Goal: Task Accomplishment & Management: Manage account settings

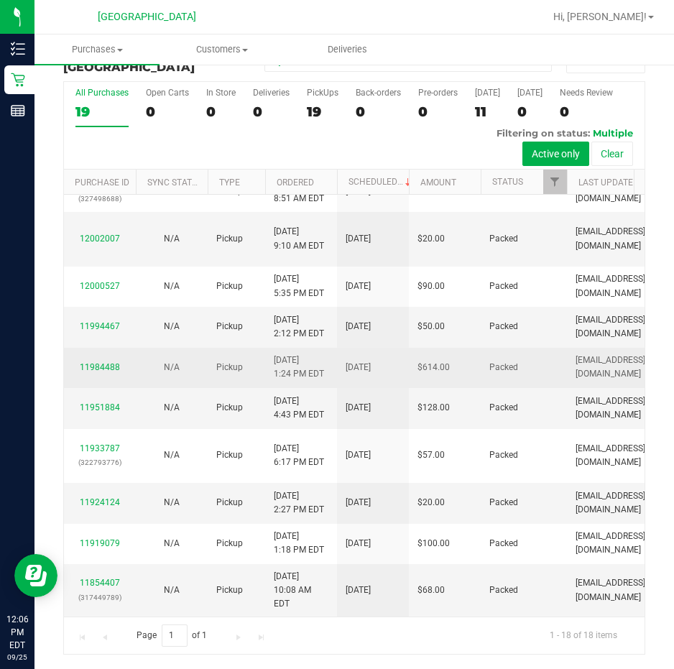
scroll to position [747, 0]
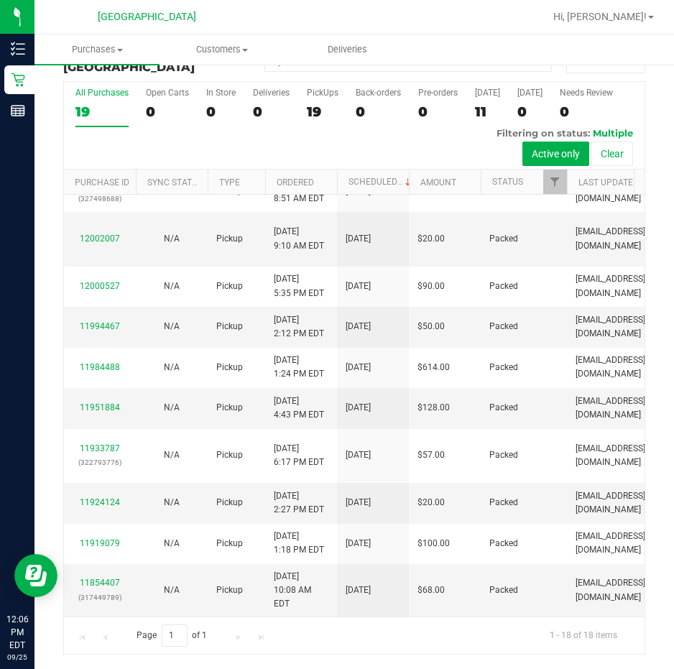
click at [236, 138] on div "All Purchases 19 Open Carts 0 In Store 0 Deliveries 0 PickUps 19 Back-orders 0 …" at bounding box center [354, 126] width 581 height 88
click at [424, 12] on div at bounding box center [400, 17] width 287 height 28
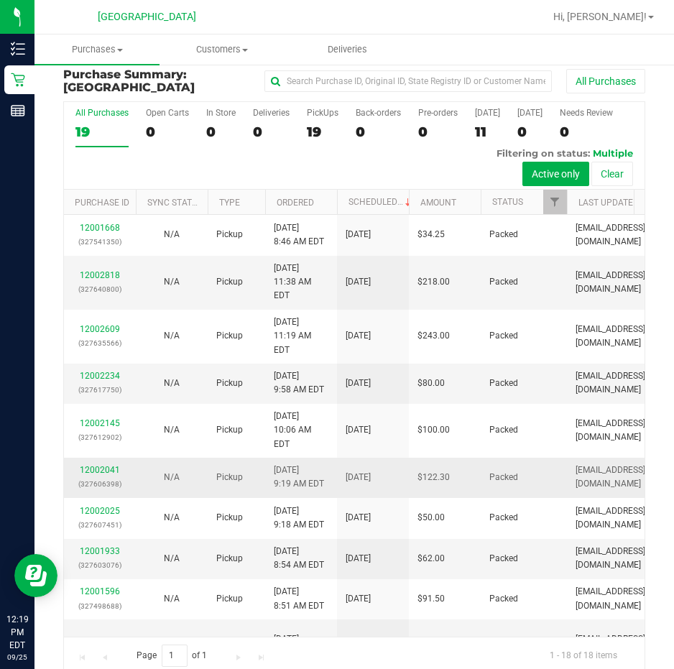
scroll to position [0, 0]
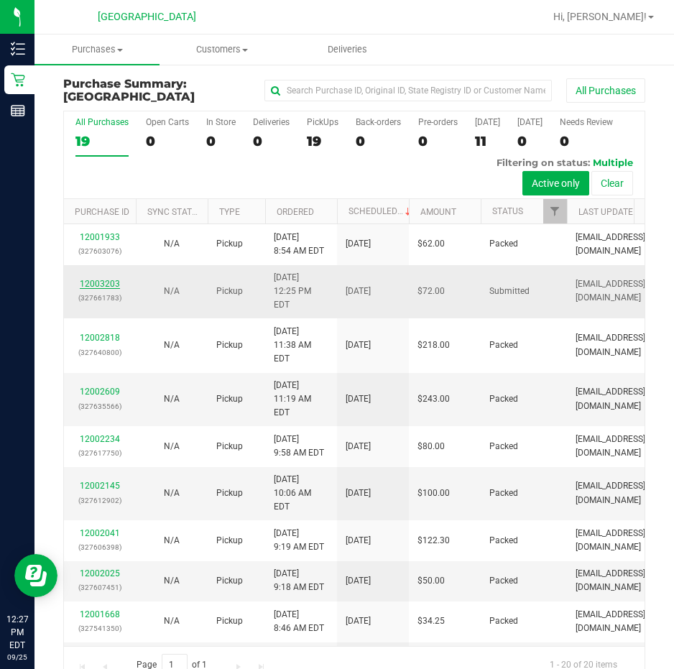
click at [116, 279] on link "12003203" at bounding box center [100, 284] width 40 height 10
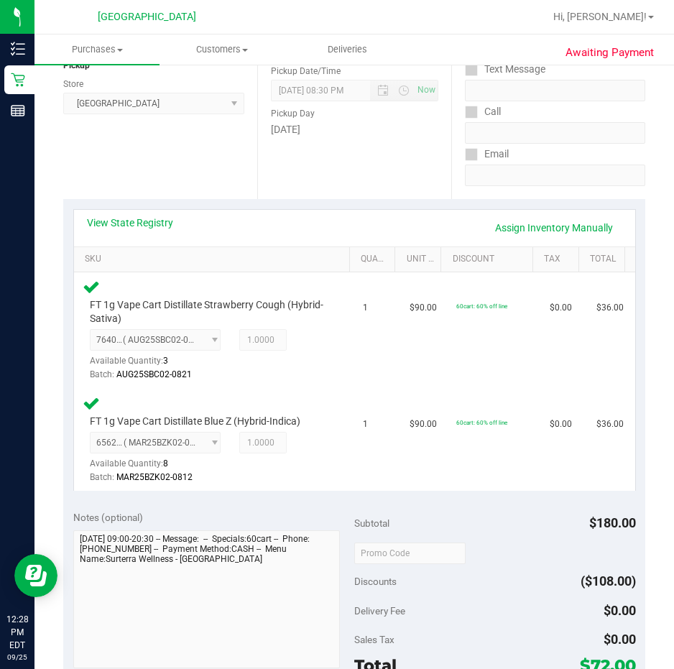
scroll to position [287, 0]
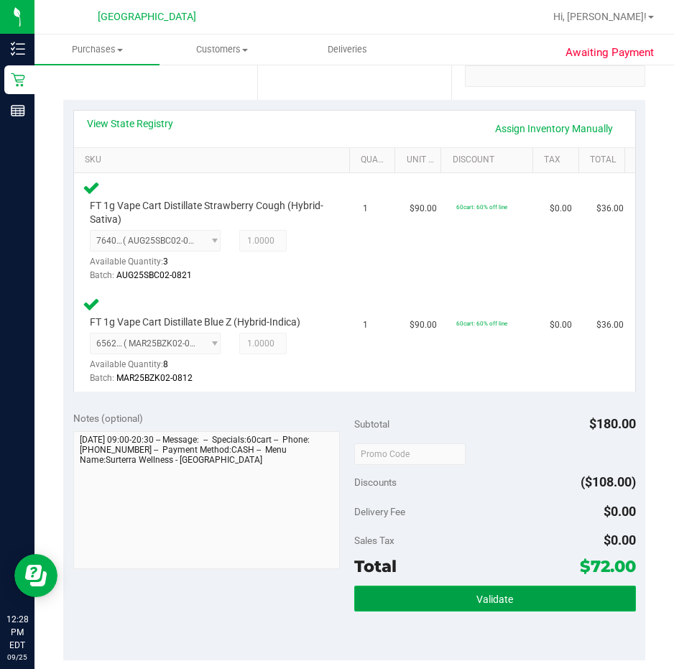
click at [454, 599] on button "Validate" at bounding box center [495, 599] width 282 height 26
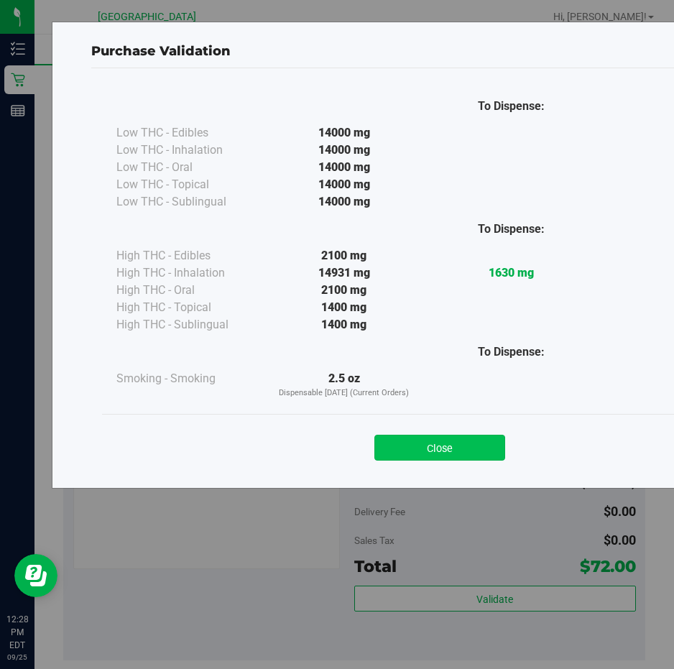
click at [450, 446] on button "Close" at bounding box center [439, 448] width 131 height 26
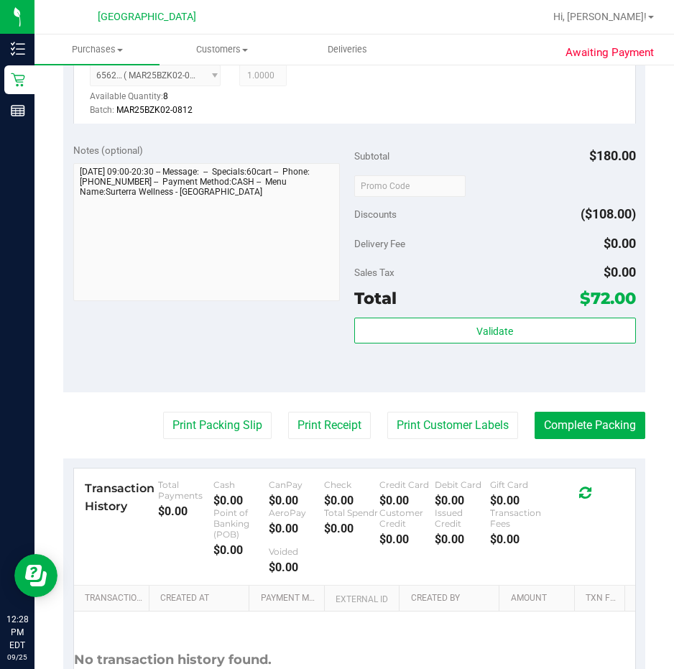
scroll to position [647, 0]
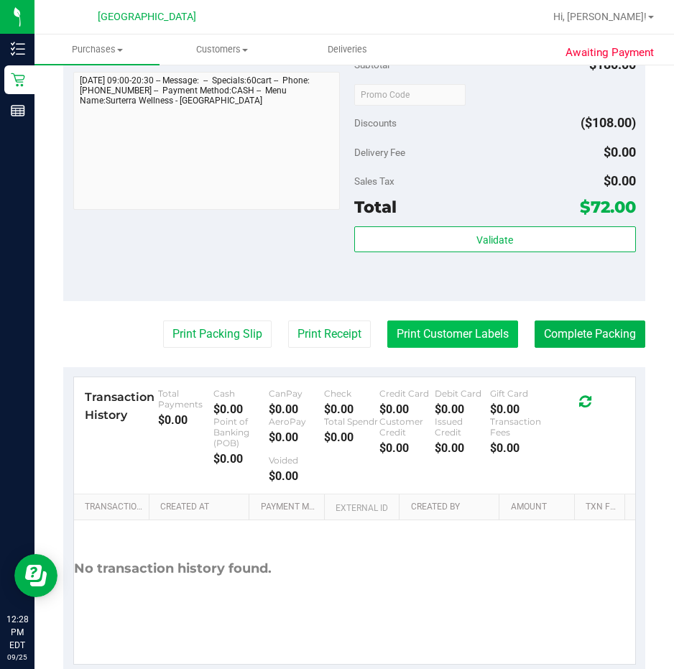
click at [440, 326] on button "Print Customer Labels" at bounding box center [452, 333] width 131 height 27
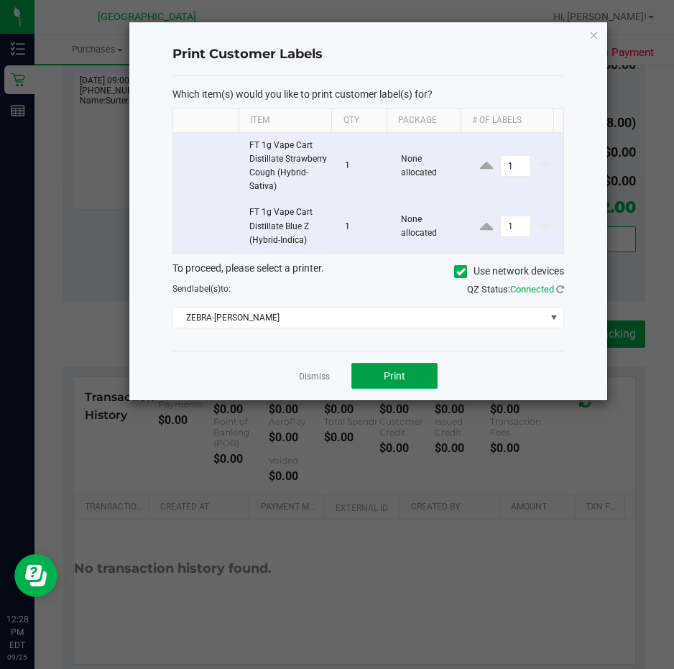
click at [382, 377] on button "Print" at bounding box center [394, 376] width 86 height 26
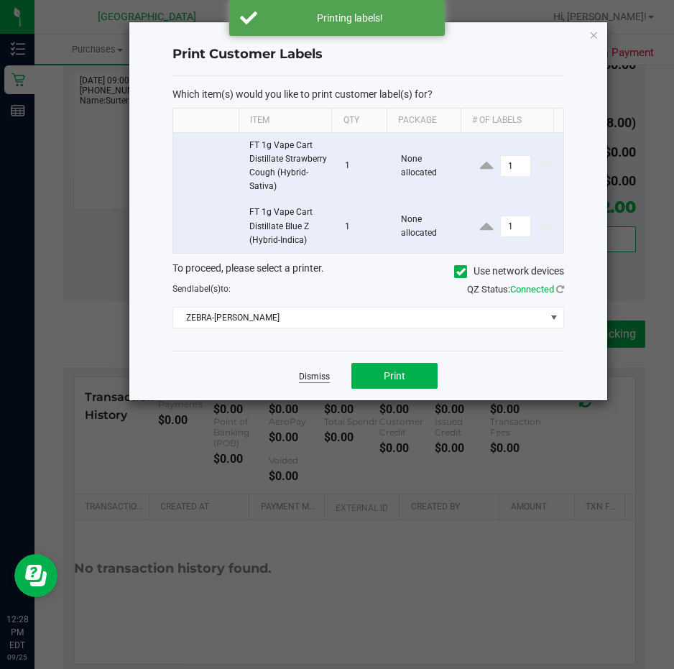
click at [303, 375] on link "Dismiss" at bounding box center [314, 377] width 31 height 12
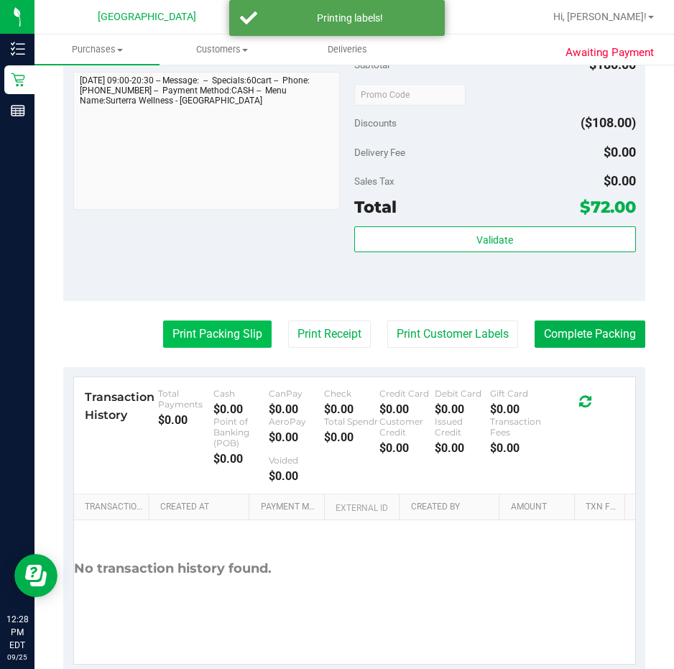
click at [217, 324] on button "Print Packing Slip" at bounding box center [217, 333] width 109 height 27
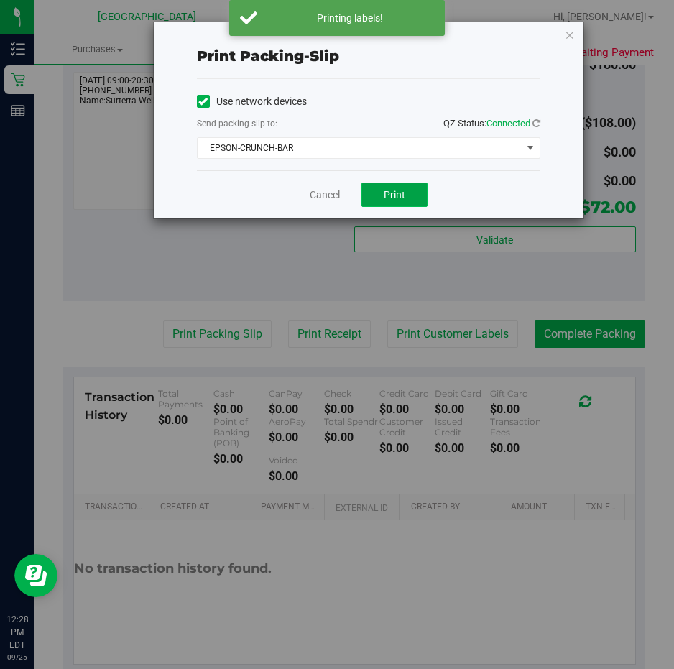
click at [380, 206] on button "Print" at bounding box center [394, 195] width 66 height 24
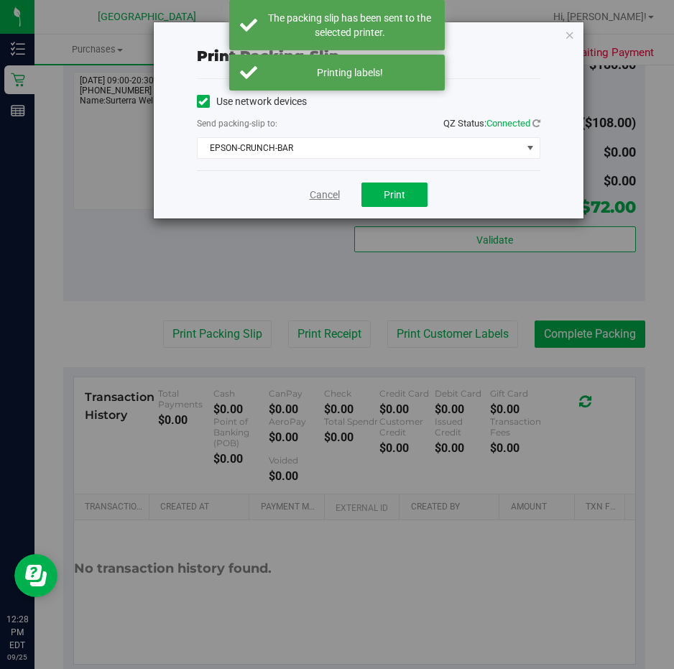
click at [324, 193] on link "Cancel" at bounding box center [325, 195] width 30 height 15
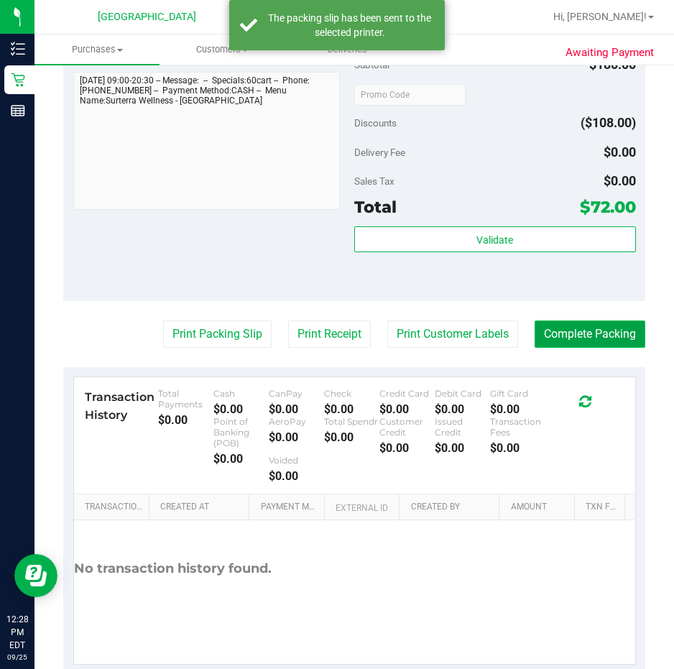
click at [550, 332] on button "Complete Packing" at bounding box center [590, 333] width 111 height 27
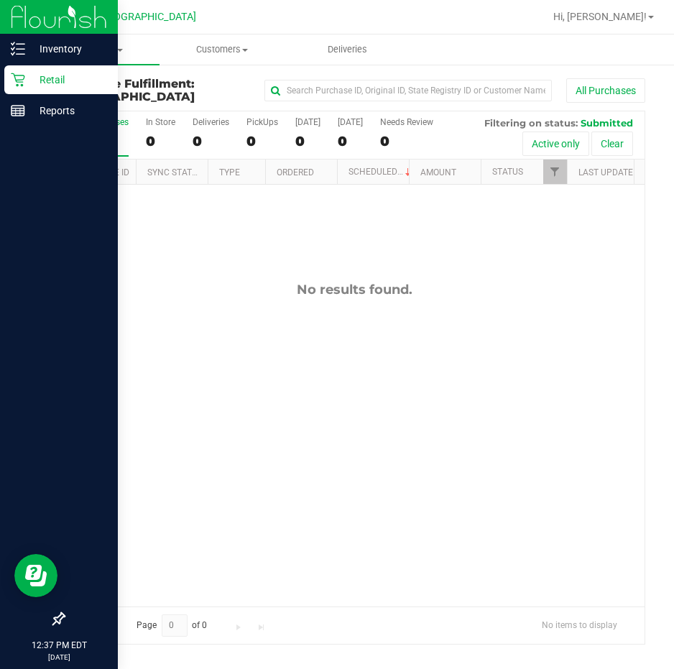
click at [59, 78] on p "Retail" at bounding box center [68, 79] width 86 height 17
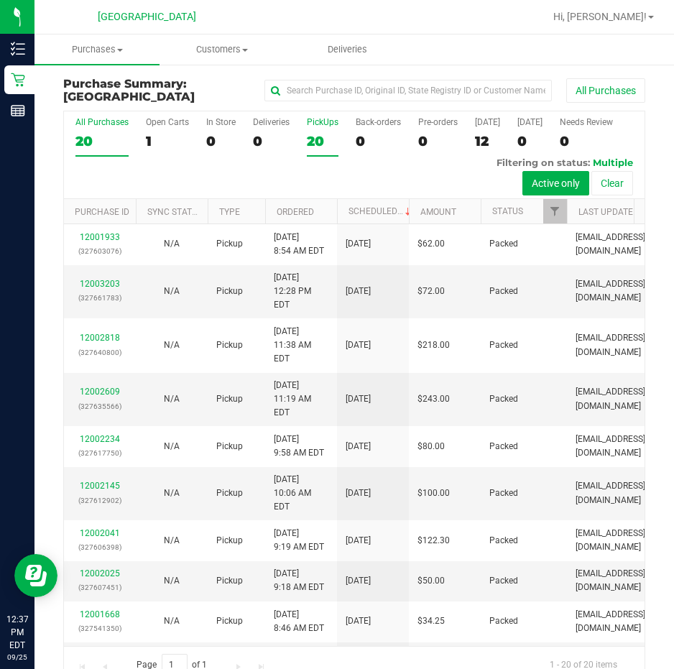
click at [326, 120] on div "PickUps" at bounding box center [323, 122] width 32 height 10
click at [0, 0] on input "PickUps 20" at bounding box center [0, 0] width 0 height 0
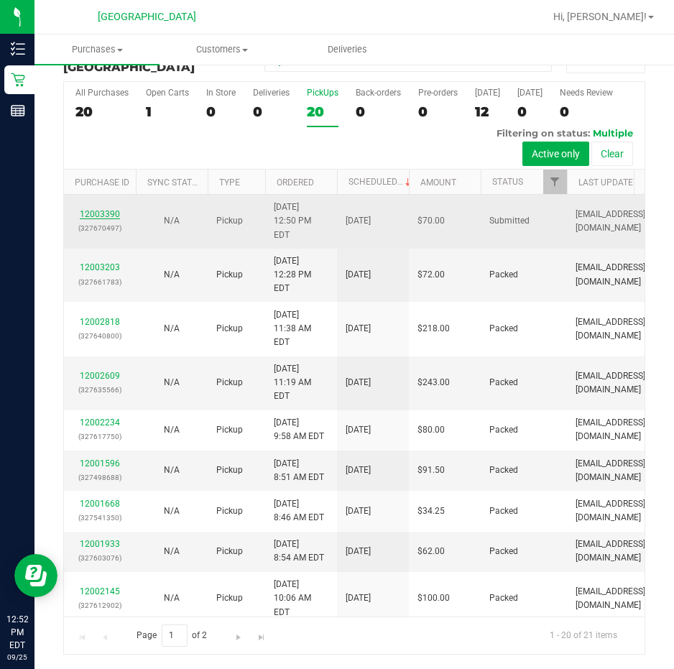
click at [98, 211] on link "12003390" at bounding box center [100, 214] width 40 height 10
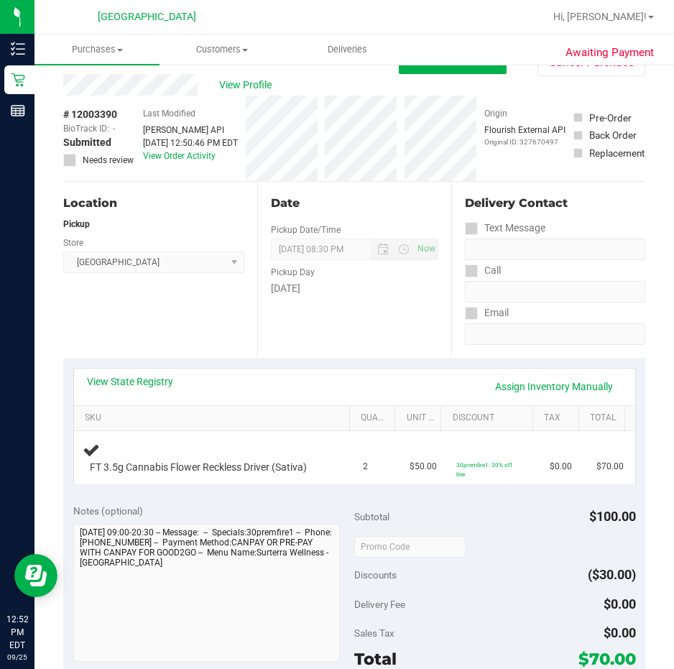
click at [161, 348] on div "Location Pickup Store [GEOGRAPHIC_DATA] Select Store [PERSON_NAME][GEOGRAPHIC_D…" at bounding box center [160, 270] width 194 height 176
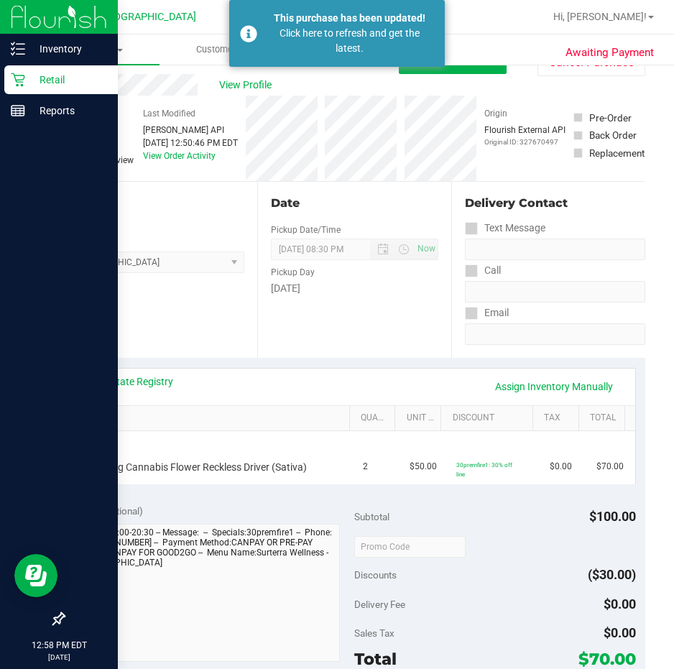
click at [49, 75] on p "Retail" at bounding box center [68, 79] width 86 height 17
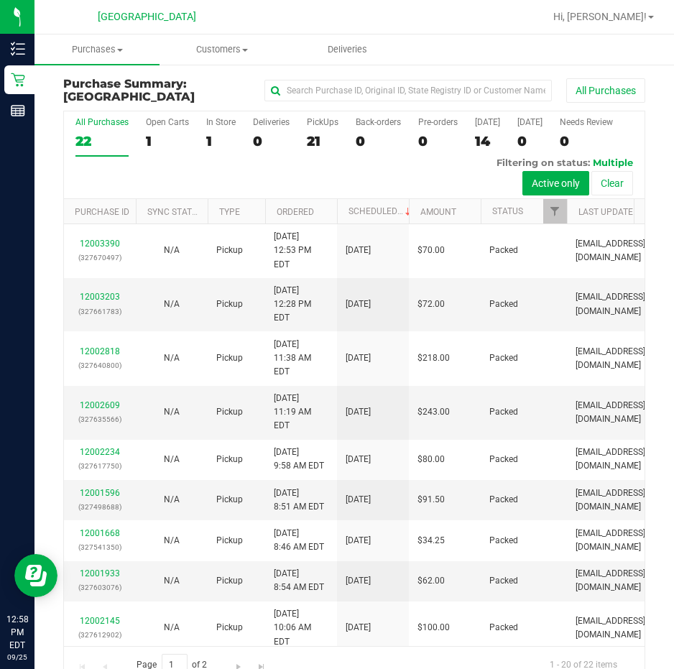
click at [263, 19] on div at bounding box center [400, 17] width 287 height 28
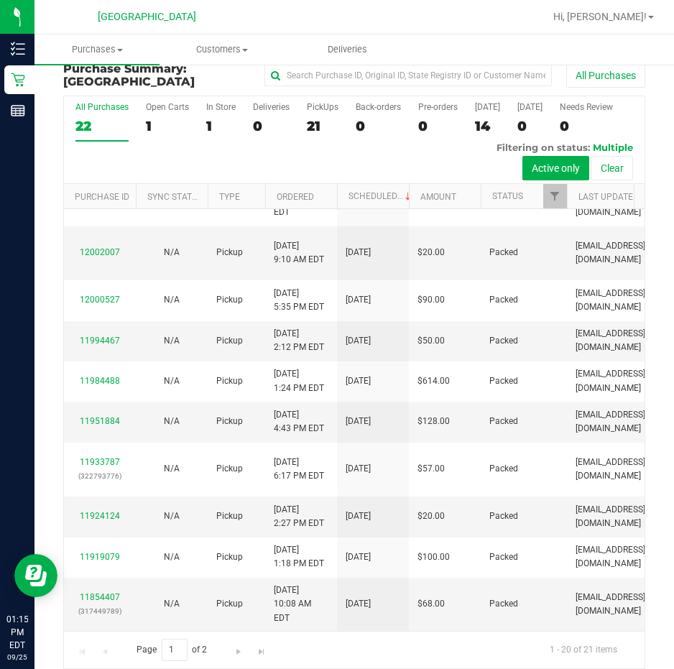
scroll to position [29, 0]
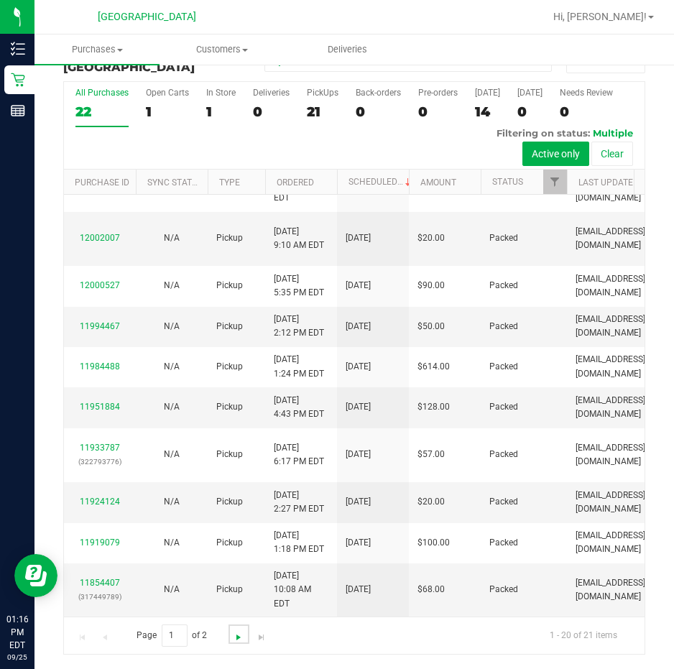
click at [236, 637] on span "Go to the next page" at bounding box center [238, 637] width 11 height 11
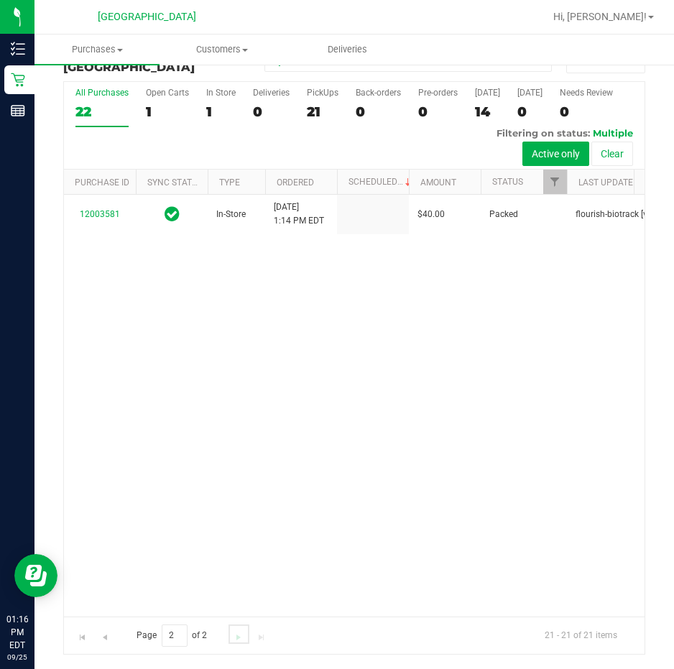
scroll to position [0, 0]
click at [106, 635] on span "Go to the previous page" at bounding box center [104, 637] width 11 height 11
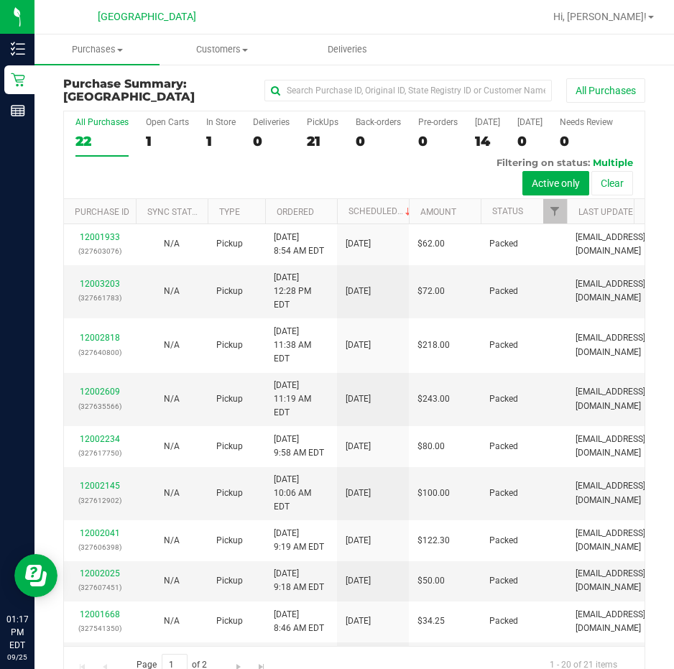
click at [239, 13] on div "[GEOGRAPHIC_DATA]" at bounding box center [147, 17] width 210 height 22
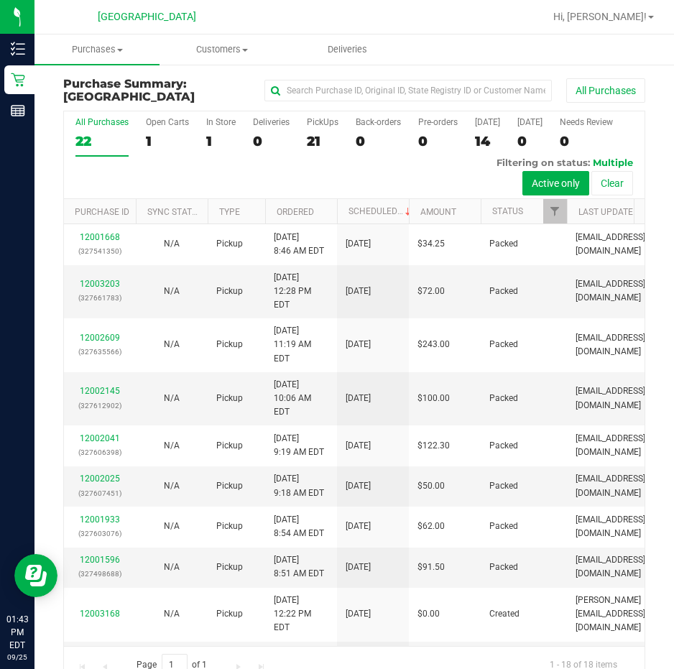
click at [370, 172] on div "All Purchases 22 Open Carts 1 In Store 1 Deliveries 0 PickUps 21 Back-orders 0 …" at bounding box center [354, 155] width 581 height 88
click at [471, 19] on div at bounding box center [400, 17] width 287 height 28
click at [346, 13] on div at bounding box center [400, 17] width 287 height 28
click at [306, 12] on div at bounding box center [400, 17] width 287 height 28
click at [389, 12] on div at bounding box center [400, 17] width 287 height 28
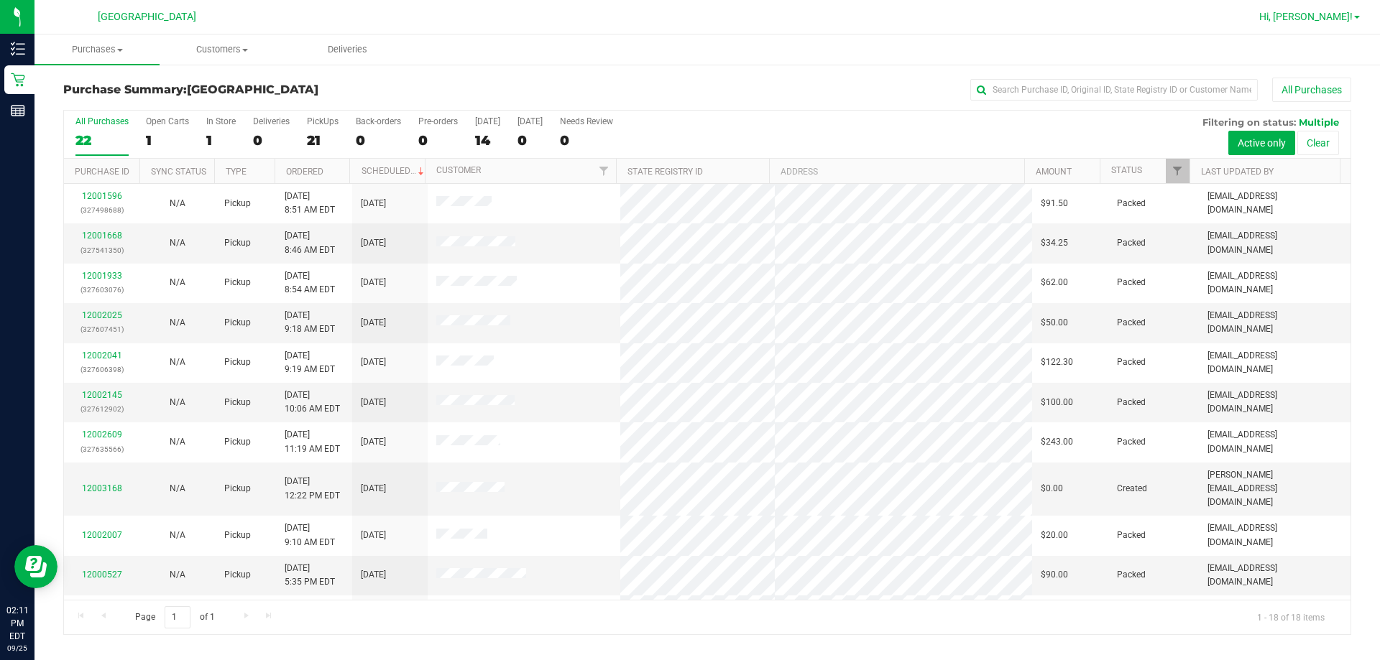
click at [673, 18] on span "Hi, [PERSON_NAME]!" at bounding box center [1305, 16] width 93 height 11
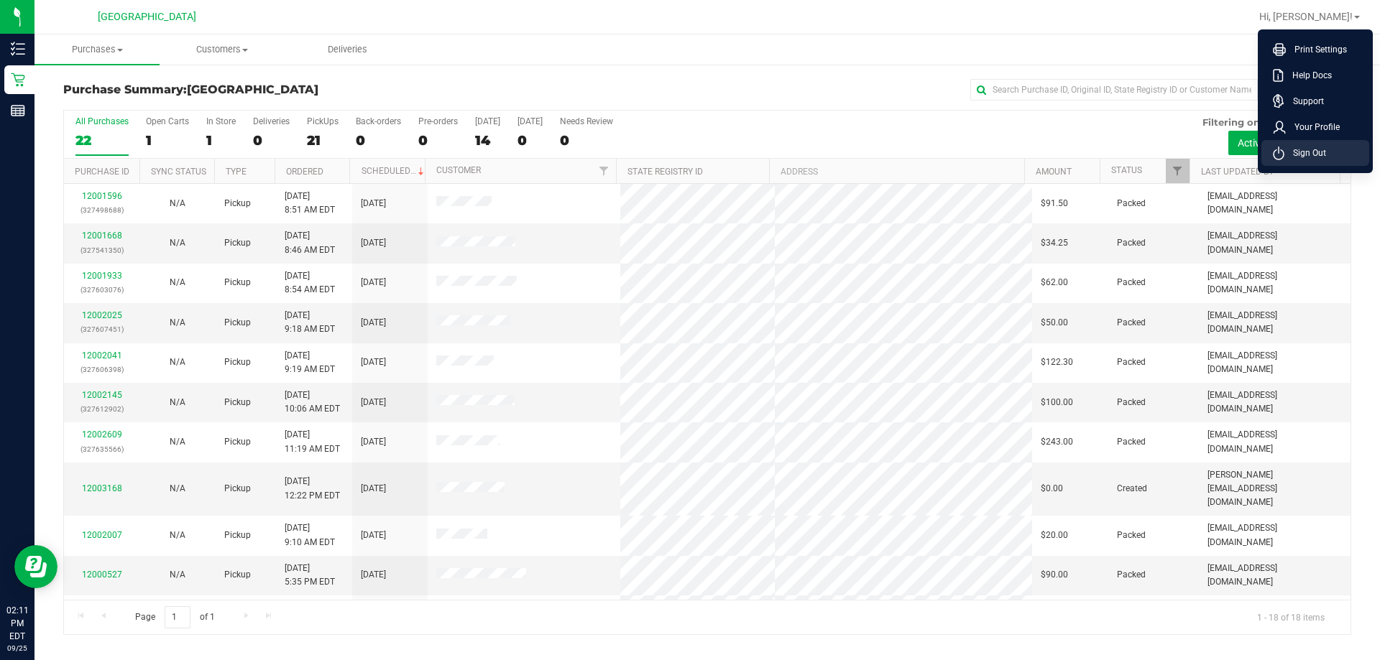
click at [673, 147] on span "Sign Out" at bounding box center [1305, 153] width 42 height 14
